Goal: Task Accomplishment & Management: Manage account settings

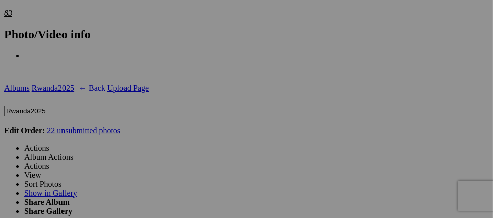
scroll to position [1699, 0]
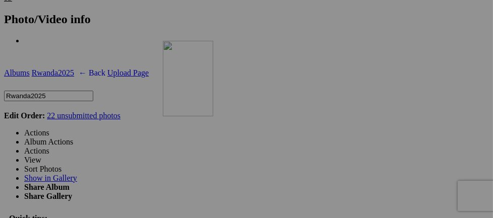
drag, startPoint x: 290, startPoint y: 161, endPoint x: 308, endPoint y: 128, distance: 37.7
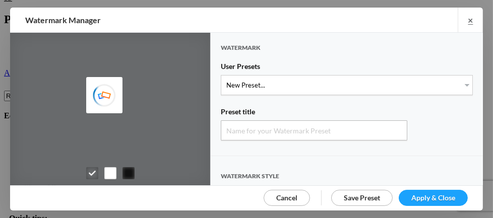
type input "Watermark-8/24/2025"
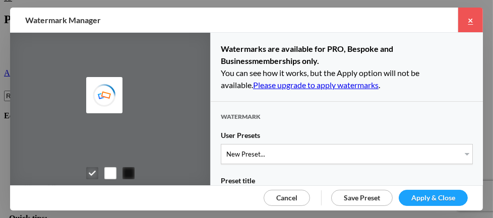
click at [466, 19] on link "×" at bounding box center [469, 20] width 25 height 25
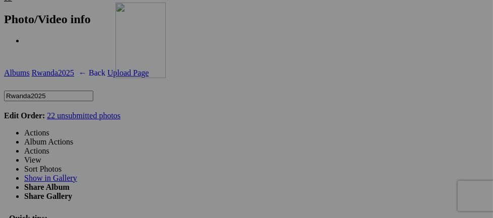
drag, startPoint x: 308, startPoint y: 181, endPoint x: 260, endPoint y: 90, distance: 103.0
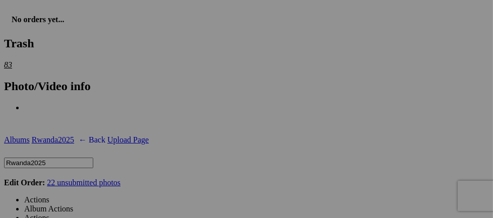
scroll to position [1611, 0]
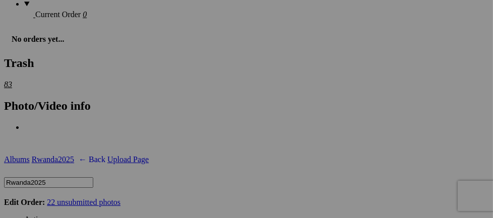
scroll to position [1590, 0]
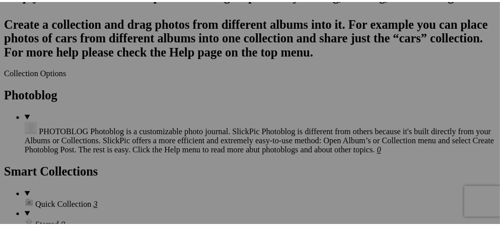
scroll to position [1171, 0]
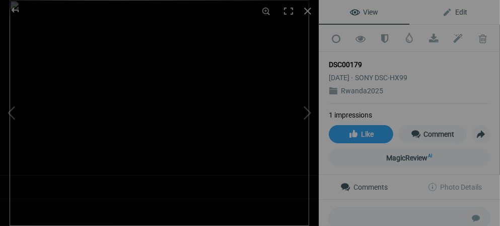
click at [442, 16] on span "Edit" at bounding box center [454, 12] width 25 height 8
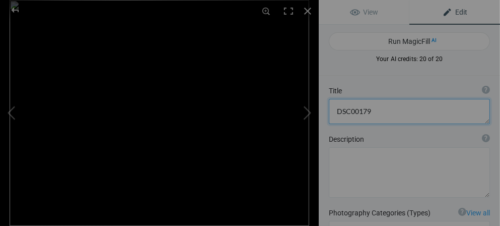
click at [371, 109] on textarea at bounding box center [409, 111] width 161 height 25
type textarea "D"
click at [310, 114] on button at bounding box center [281, 112] width 76 height 81
type textarea "DSC00176"
type textarea "DSC00176.jpeg"
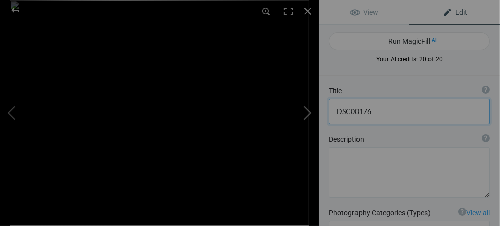
drag, startPoint x: 381, startPoint y: 110, endPoint x: 312, endPoint y: 107, distance: 69.6
click at [312, 107] on div "DSC00176 View Edit Run MagicFill AI Your AI credits: 20 of 20 You have used all…" at bounding box center [250, 113] width 500 height 226
click at [304, 114] on button at bounding box center [281, 112] width 76 height 81
type textarea "DSC00175"
type textarea "DSC00175.jpeg"
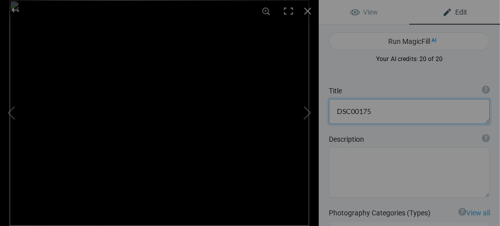
click at [376, 111] on textarea at bounding box center [409, 111] width 161 height 25
type textarea "D"
click at [306, 111] on button at bounding box center [281, 112] width 76 height 81
click at [305, 112] on button at bounding box center [281, 112] width 76 height 81
type textarea "He is huge. About 600 pounds"
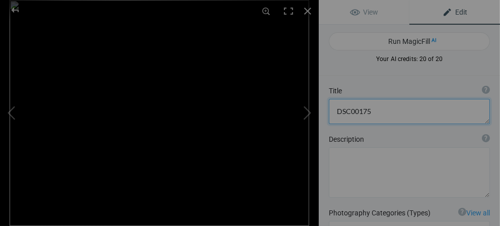
type textarea "DSC00169-1.jpeg"
click at [11, 116] on button at bounding box center [38, 112] width 76 height 81
type textarea "DSC00175"
type textarea "DSC00175.jpeg"
click at [389, 110] on textarea at bounding box center [409, 111] width 161 height 25
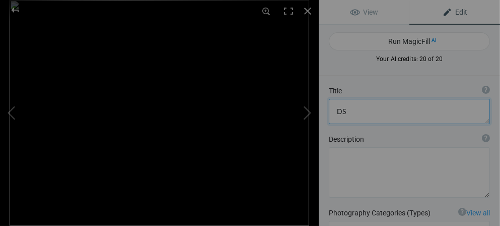
type textarea "D"
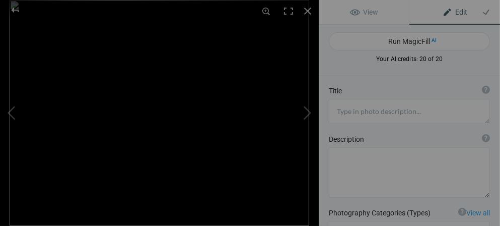
click at [442, 9] on span "Edit" at bounding box center [454, 12] width 25 height 8
click at [303, 117] on button at bounding box center [281, 112] width 76 height 81
type textarea "He is huge. About 600 pounds"
type textarea "DSC00169-1.jpeg"
click at [8, 108] on button at bounding box center [38, 112] width 76 height 81
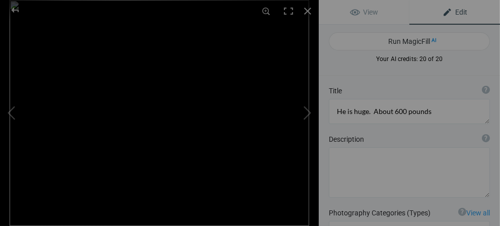
type textarea "DSC00175"
type textarea "DSC00175.jpeg"
click at [442, 11] on span "Edit" at bounding box center [454, 12] width 25 height 8
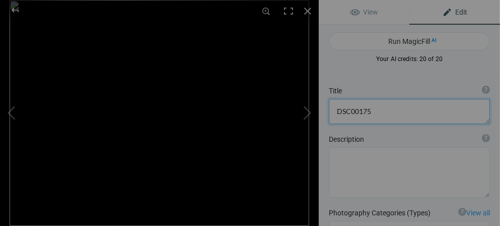
click at [389, 112] on textarea at bounding box center [409, 111] width 161 height 25
type textarea "D"
click at [307, 112] on button at bounding box center [281, 112] width 76 height 81
type textarea "He is huge. About 600 pounds"
type textarea "DSC00169-1.jpeg"
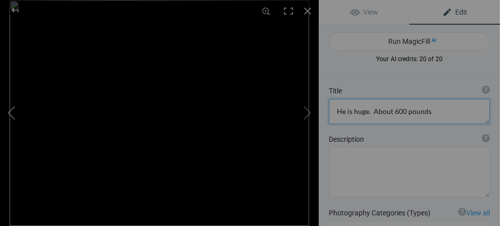
click at [13, 110] on button at bounding box center [38, 112] width 76 height 81
type textarea "DSC00175"
type textarea "DSC00175.jpeg"
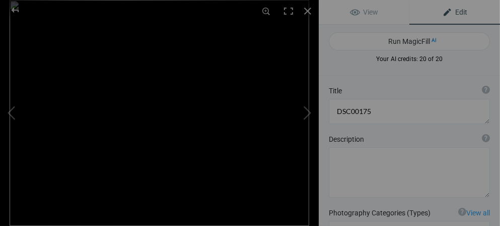
click at [442, 11] on span "Edit" at bounding box center [454, 12] width 25 height 8
click at [442, 14] on span "Edit" at bounding box center [454, 12] width 25 height 8
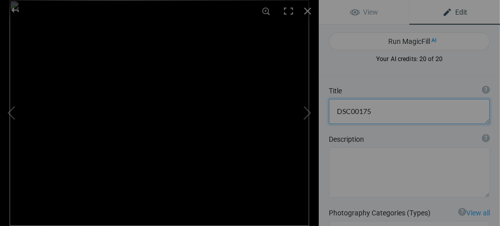
click at [376, 111] on textarea at bounding box center [409, 111] width 161 height 25
type textarea "D"
click at [304, 114] on button at bounding box center [281, 112] width 76 height 81
type textarea "He is huge. About 600 pounds"
type textarea "DSC00169-1.jpeg"
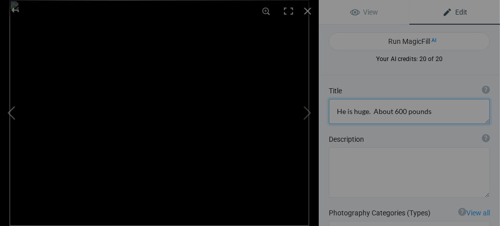
click at [8, 112] on button at bounding box center [38, 112] width 76 height 81
type textarea "Plenty to eat"
type textarea "DSC00175.jpeg"
click at [304, 113] on button at bounding box center [281, 112] width 76 height 81
type textarea "He is huge. About 600 pounds"
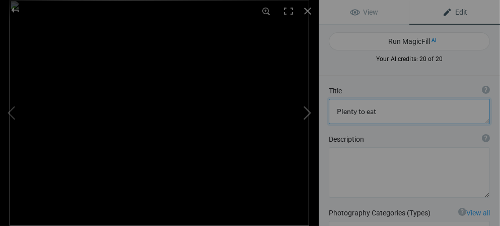
type textarea "DSC00169-1.jpeg"
click at [308, 114] on button at bounding box center [281, 112] width 76 height 81
type textarea "DSC00165"
type textarea "DSC00165.jpeg"
type textarea "DSC00165"
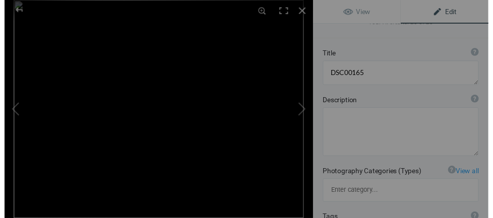
scroll to position [0, 0]
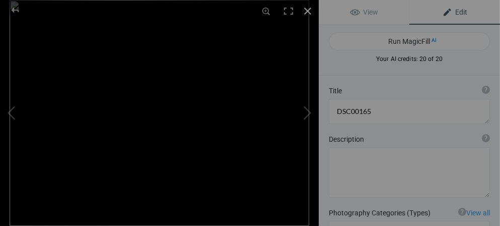
click at [308, 11] on div at bounding box center [308, 11] width 22 height 22
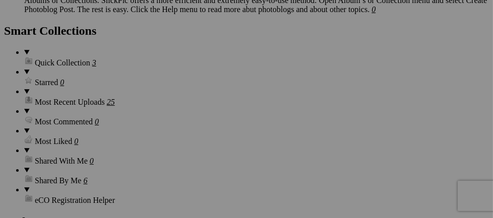
scroll to position [1312, 0]
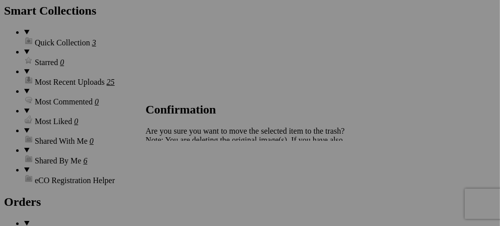
click at [179, 174] on span "Yes" at bounding box center [174, 175] width 12 height 9
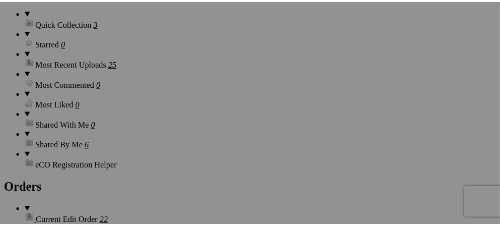
scroll to position [1339, 0]
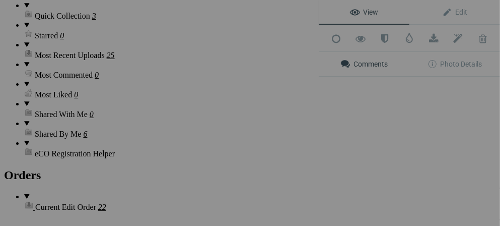
click at [383, 135] on div "View Edit Add to Quick Collection Remove from Quick Collection Hide from Public…" at bounding box center [409, 113] width 181 height 226
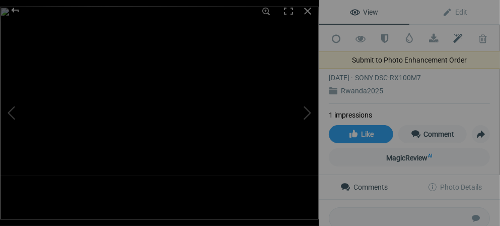
drag, startPoint x: 383, startPoint y: 135, endPoint x: 450, endPoint y: 37, distance: 118.1
click at [450, 37] on span at bounding box center [458, 39] width 25 height 10
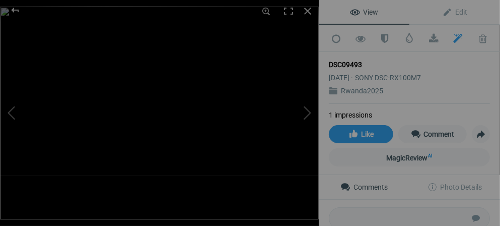
click at [365, 112] on li "1 impressions" at bounding box center [350, 115] width 43 height 10
click at [442, 8] on span "Edit" at bounding box center [454, 12] width 25 height 8
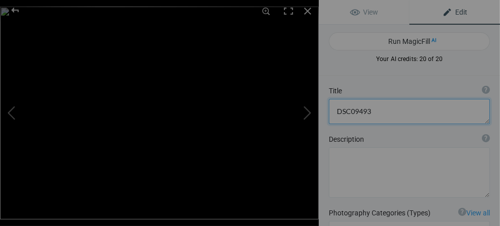
click at [385, 111] on textarea at bounding box center [409, 111] width 161 height 25
type textarea "D"
click at [345, 112] on textarea at bounding box center [409, 111] width 161 height 25
click at [448, 110] on textarea at bounding box center [409, 111] width 161 height 25
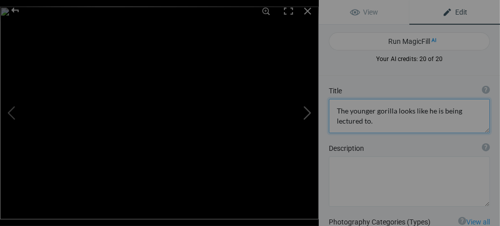
click at [303, 114] on button at bounding box center [281, 112] width 76 height 81
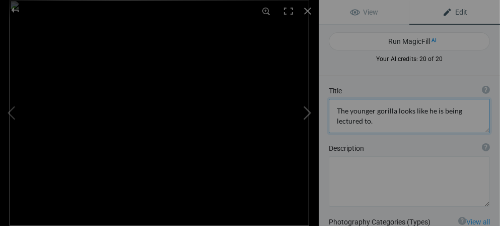
type textarea "DSC00163"
type textarea "DSC00163.jpeg"
drag, startPoint x: 375, startPoint y: 112, endPoint x: 437, endPoint y: 49, distance: 88.0
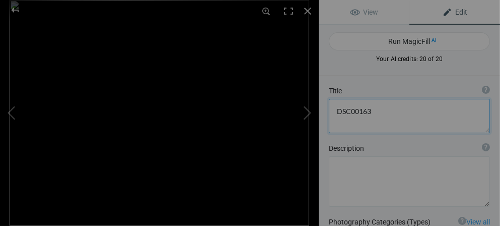
type textarea "DSC00163"
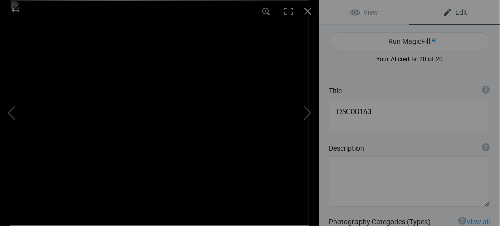
click at [443, 11] on span "Edit" at bounding box center [454, 12] width 25 height 8
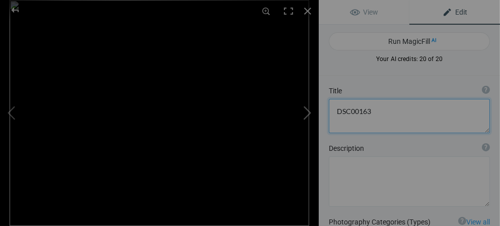
drag, startPoint x: 383, startPoint y: 116, endPoint x: 310, endPoint y: 100, distance: 75.2
click at [310, 100] on div "DSC00163 View Edit Run MagicFill AI Your AI credits: 20 of 20 You have used all…" at bounding box center [250, 113] width 500 height 226
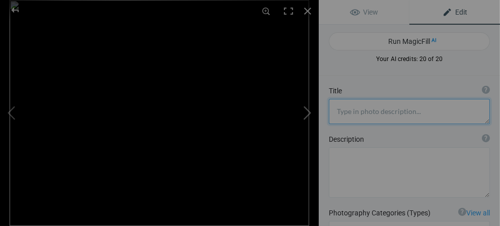
click at [307, 109] on button at bounding box center [281, 112] width 76 height 81
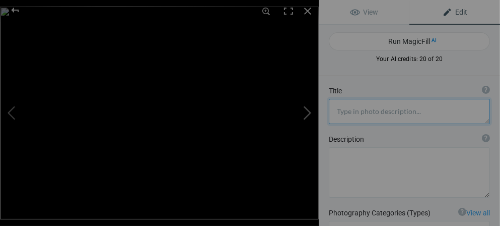
type textarea "Mother and child. The only child in the family at that time. Children stay with…"
type textarea "DSC09494.jpg"
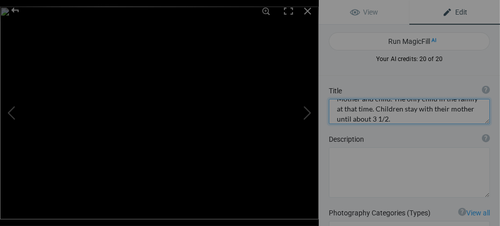
scroll to position [20, 0]
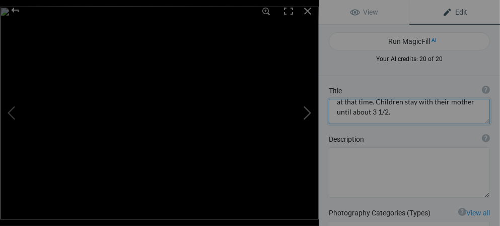
click at [305, 110] on button at bounding box center [281, 112] width 76 height 81
type textarea "DSC09498"
type textarea "DSC09498.jpg"
click at [302, 135] on button at bounding box center [281, 112] width 76 height 81
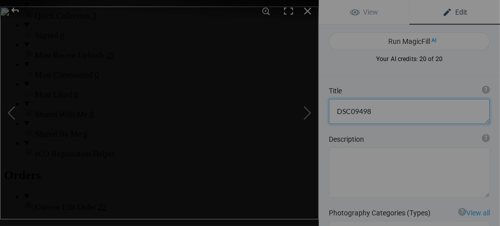
type textarea "Notice how close he is. There were no other people there, only the 9 of us. Vie…"
type textarea "DSC09501.jpg"
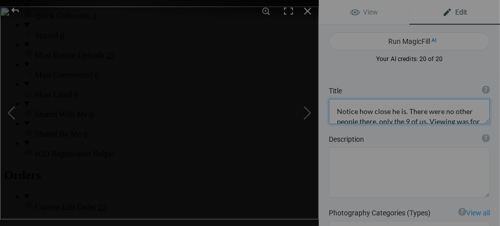
click at [377, 110] on textarea at bounding box center [409, 111] width 161 height 25
click at [10, 106] on button at bounding box center [38, 112] width 76 height 81
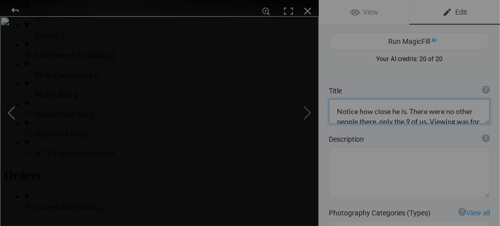
type textarea "DSC09498"
type textarea "DSC09498.jpg"
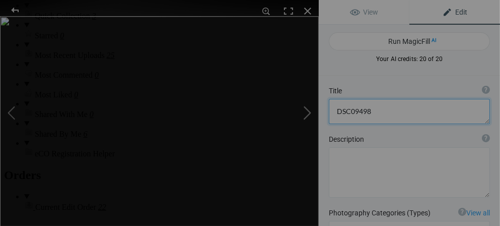
drag, startPoint x: 377, startPoint y: 111, endPoint x: 293, endPoint y: 103, distance: 84.5
click at [293, 103] on div "DSC09498 View Edit Run MagicFill AI Your AI credits: 20 of 20 You have used all…" at bounding box center [250, 113] width 500 height 226
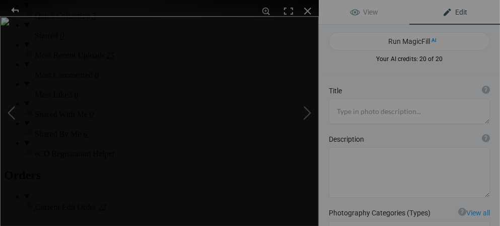
click at [442, 13] on span "Edit" at bounding box center [454, 12] width 25 height 8
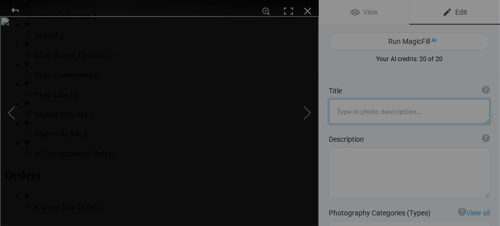
drag, startPoint x: 392, startPoint y: 109, endPoint x: 323, endPoint y: 103, distance: 68.8
click at [323, 103] on div "Title ? Photo title is one of the highest used Search Engine ranking criteria a…" at bounding box center [409, 105] width 181 height 48
click at [307, 106] on button at bounding box center [281, 112] width 76 height 81
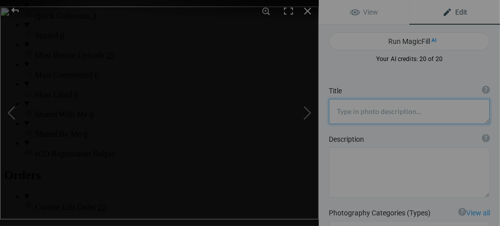
type textarea "Notice how close he is. There were no other people there, only the 9 of us. Vie…"
type textarea "DSC09501.jpg"
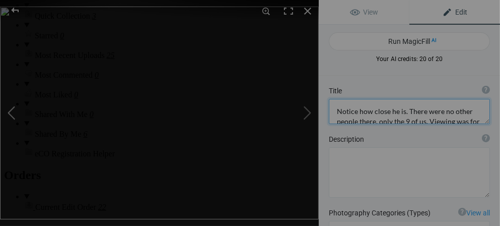
click at [9, 119] on button at bounding box center [38, 112] width 76 height 81
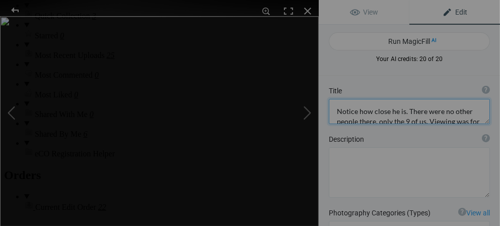
type textarea "DSC09498"
type textarea "DSC09498.jpg"
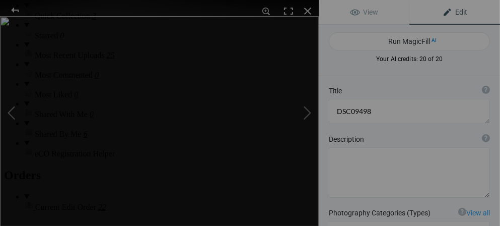
click at [442, 9] on span "Edit" at bounding box center [454, 12] width 25 height 8
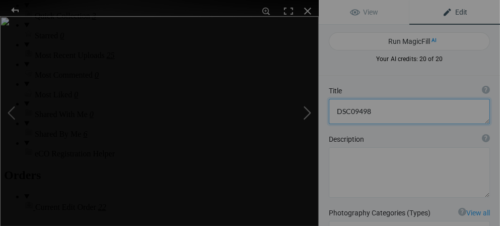
drag, startPoint x: 392, startPoint y: 106, endPoint x: 315, endPoint y: 106, distance: 76.6
click at [315, 106] on div "DSC09498 View Edit Run MagicFill AI Your AI credits: 20 of 20 You have used all…" at bounding box center [250, 113] width 500 height 226
click at [307, 109] on button at bounding box center [281, 112] width 76 height 81
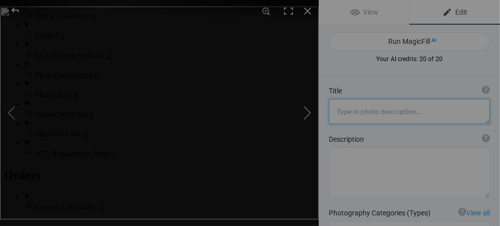
type textarea "Notice how close he is. There were no other people there, only the 9 of us. Vie…"
type textarea "DSC09501.jpg"
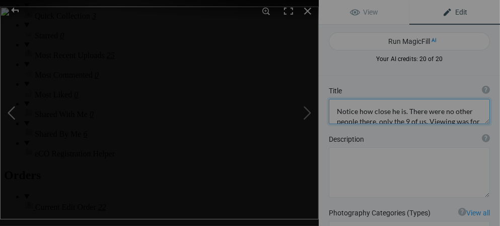
click at [9, 115] on button at bounding box center [38, 112] width 76 height 81
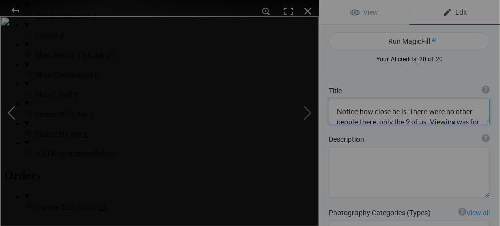
type textarea "DSC09498"
type textarea "DSC09498.jpg"
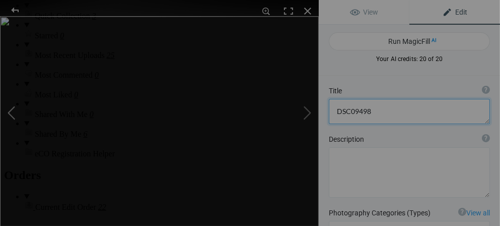
click at [9, 115] on button at bounding box center [38, 112] width 76 height 81
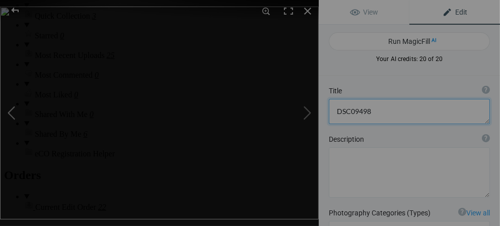
type textarea "Mother and child. The only child in the family at that time. Children stay with…"
type textarea "DSC09494.jpg"
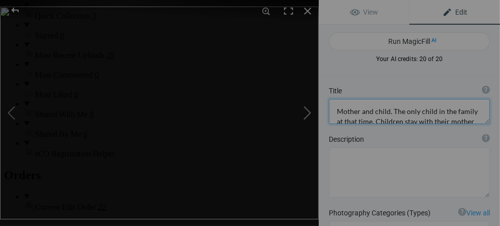
click at [308, 116] on button at bounding box center [281, 112] width 76 height 81
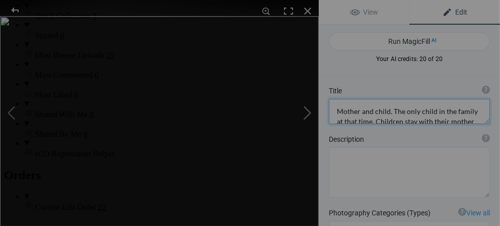
type textarea "DSC09498"
type textarea "DSC09498.jpg"
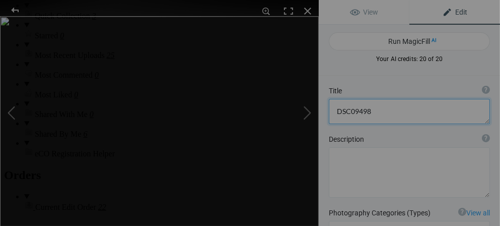
click at [374, 113] on textarea at bounding box center [409, 111] width 161 height 25
drag, startPoint x: 363, startPoint y: 110, endPoint x: 312, endPoint y: 107, distance: 51.5
click at [312, 106] on div "DSC09498 View Edit Run MagicFill AI Your AI credits: 20 of 20 You have used all…" at bounding box center [250, 113] width 500 height 226
click at [375, 108] on textarea at bounding box center [409, 111] width 161 height 25
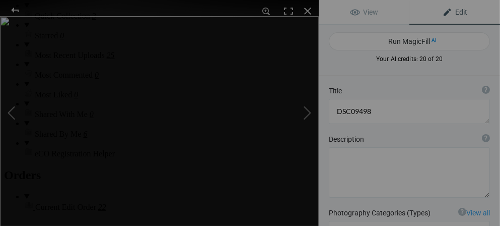
click at [442, 11] on span "Edit" at bounding box center [454, 12] width 25 height 8
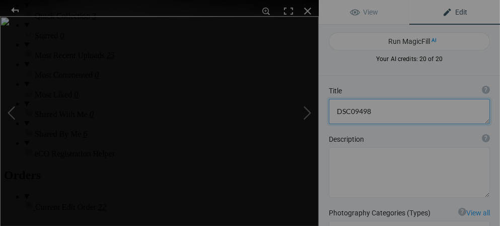
click at [380, 109] on textarea at bounding box center [409, 111] width 161 height 25
type textarea "D"
type textarea "I"
click at [375, 107] on textarea at bounding box center [409, 111] width 161 height 25
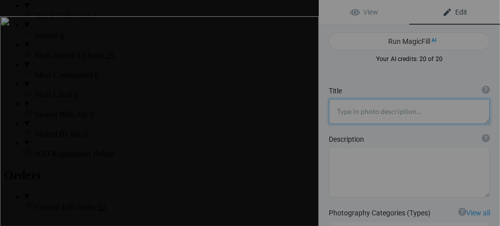
click at [375, 107] on textarea at bounding box center [409, 111] width 161 height 25
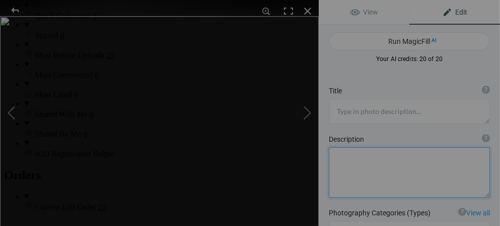
click at [388, 151] on textarea at bounding box center [409, 172] width 161 height 50
click at [340, 91] on b "Title" at bounding box center [335, 91] width 13 height 10
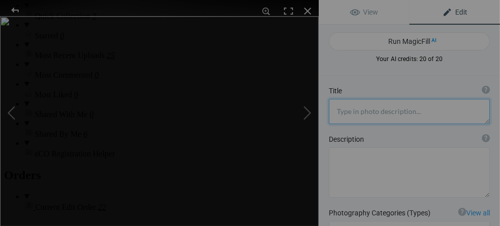
click at [361, 108] on textarea at bounding box center [409, 111] width 161 height 25
click at [13, 119] on button at bounding box center [38, 112] width 76 height 81
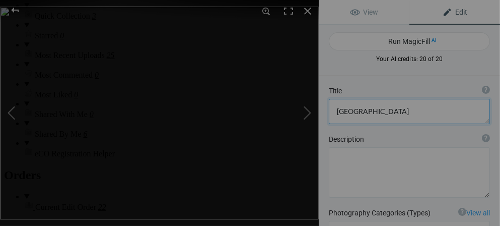
type textarea "Mother and child. The only child in the family at that time. Children stay with…"
type textarea "DSC09494.jpg"
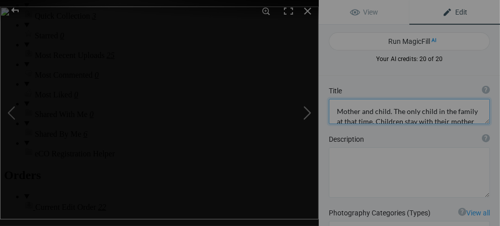
click at [308, 110] on button at bounding box center [281, 112] width 76 height 81
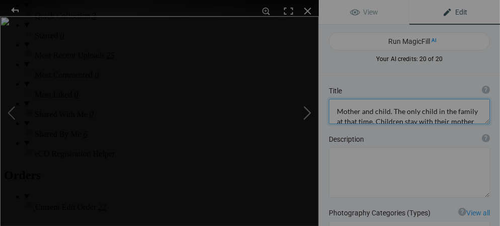
type textarea "[GEOGRAPHIC_DATA]"
type textarea "DSC09498.jpg"
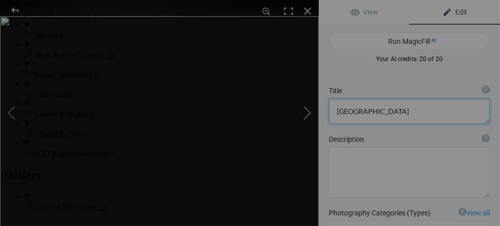
click at [308, 110] on button at bounding box center [281, 112] width 76 height 81
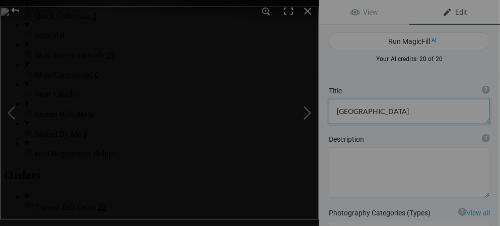
type textarea "Notice how close he is. There were no other people there, only the 9 of us. Vie…"
type textarea "DSC09501.jpg"
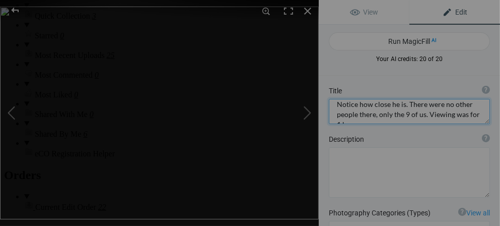
scroll to position [20, 0]
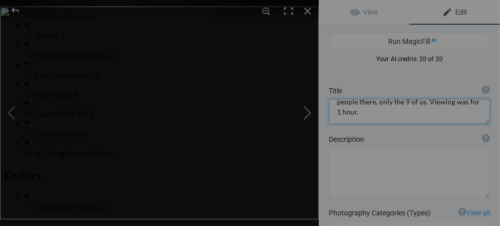
click at [308, 116] on button at bounding box center [281, 112] width 76 height 81
type textarea "DSC09504"
type textarea "DSC09504.jpg"
click at [378, 112] on textarea at bounding box center [409, 111] width 161 height 25
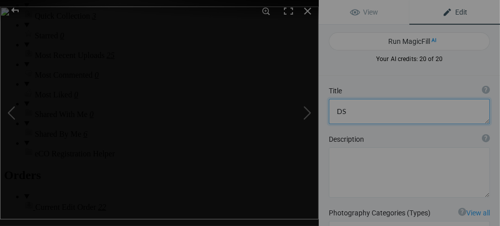
type textarea "D"
click at [309, 111] on button at bounding box center [281, 112] width 76 height 81
type textarea "DSC09503"
type textarea "DSC09503.jpg"
click at [10, 106] on button at bounding box center [38, 112] width 76 height 81
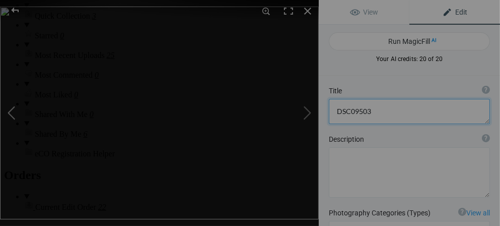
type textarea "amazing"
type textarea "DSC09504.jpg"
click at [309, 111] on button at bounding box center [281, 112] width 76 height 81
type textarea "DSC09503"
type textarea "DSC09503.jpg"
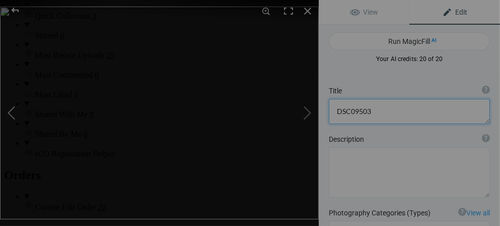
click at [11, 115] on button at bounding box center [38, 112] width 76 height 81
type textarea "amazing"
type textarea "DSC09504.jpg"
click at [308, 109] on button at bounding box center [281, 112] width 76 height 81
type textarea "DSC09503"
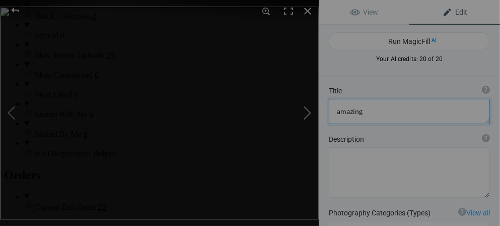
type textarea "DSC09503.jpg"
click at [12, 117] on button at bounding box center [38, 112] width 76 height 81
type textarea "amazing"
type textarea "DSC09504.jpg"
click at [307, 111] on button at bounding box center [281, 112] width 76 height 81
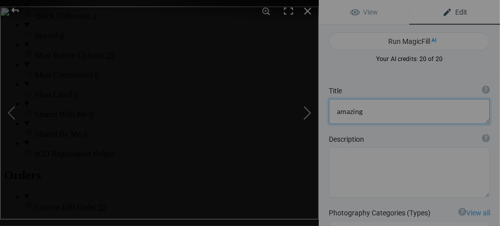
type textarea "DSC09503"
type textarea "DSC09503.jpg"
click at [386, 115] on textarea at bounding box center [409, 111] width 161 height 25
type textarea "D"
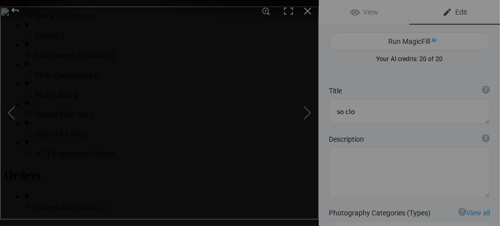
click at [443, 13] on span "Edit" at bounding box center [454, 12] width 25 height 8
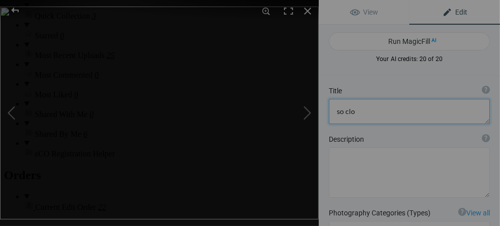
click at [362, 113] on textarea at bounding box center [409, 111] width 161 height 25
type textarea "s"
click at [307, 108] on button at bounding box center [281, 112] width 76 height 81
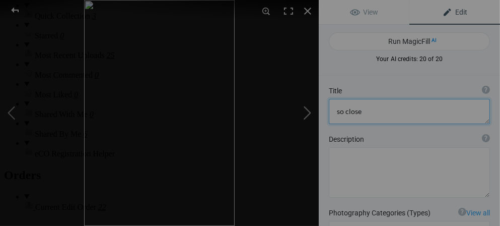
type textarea "DSC09506"
type textarea "DSC09506_v2.jpg"
click at [291, 152] on div "DSC09506_v1" at bounding box center [159, 113] width 319 height 226
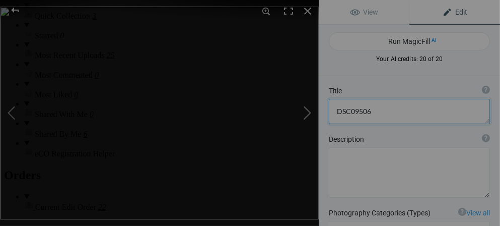
click at [291, 152] on button at bounding box center [281, 112] width 76 height 81
type textarea "DSC09508"
type textarea "DSC09508.jpg"
click at [12, 114] on button at bounding box center [38, 112] width 76 height 81
type textarea "DSC09507"
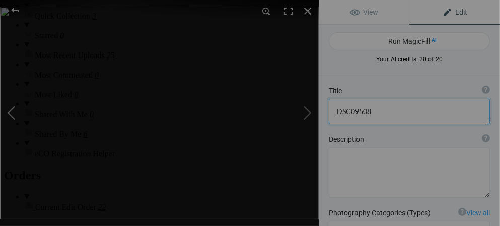
type textarea "DSC09507.jpg"
click at [10, 118] on button at bounding box center [38, 112] width 76 height 81
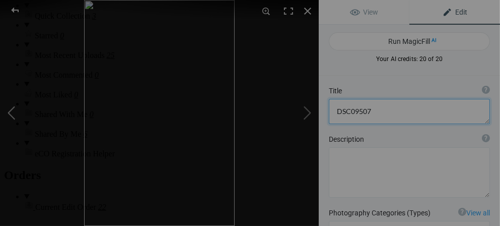
type textarea "DSC09506"
type textarea "DSC09506_v2.jpg"
click at [46, 81] on button at bounding box center [38, 112] width 76 height 81
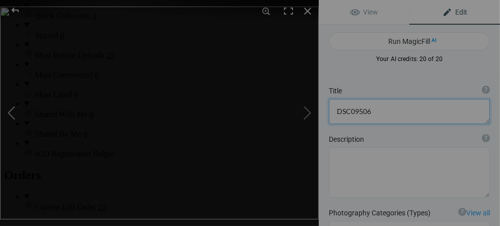
type textarea "so close"
type textarea "DSC09503.jpg"
click at [309, 109] on button at bounding box center [281, 112] width 76 height 81
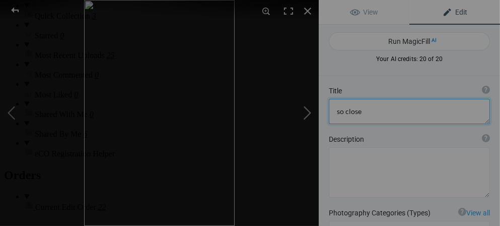
type textarea "DSC09506"
type textarea "DSC09506_v2.jpg"
click at [8, 111] on button at bounding box center [38, 112] width 76 height 81
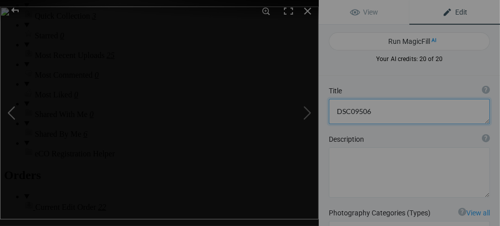
type textarea "so close"
type textarea "DSC09503.jpg"
click at [9, 111] on button at bounding box center [38, 112] width 76 height 81
type textarea "amazing"
type textarea "DSC09504.jpg"
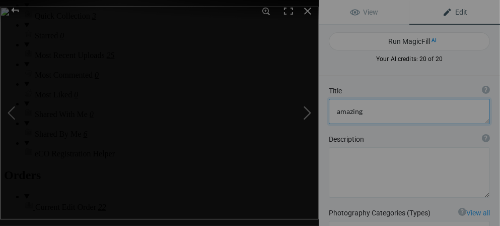
click at [311, 98] on button at bounding box center [281, 112] width 76 height 81
type textarea "so close"
type textarea "DSC09503.jpg"
click at [307, 111] on button at bounding box center [281, 112] width 76 height 81
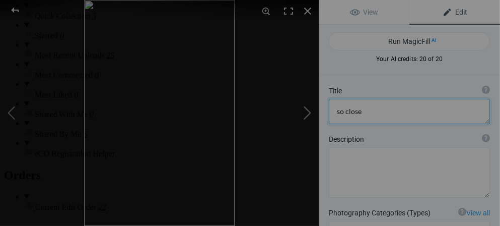
type textarea "DSC09506"
type textarea "DSC09506_v2.jpg"
